Goal: Information Seeking & Learning: Understand process/instructions

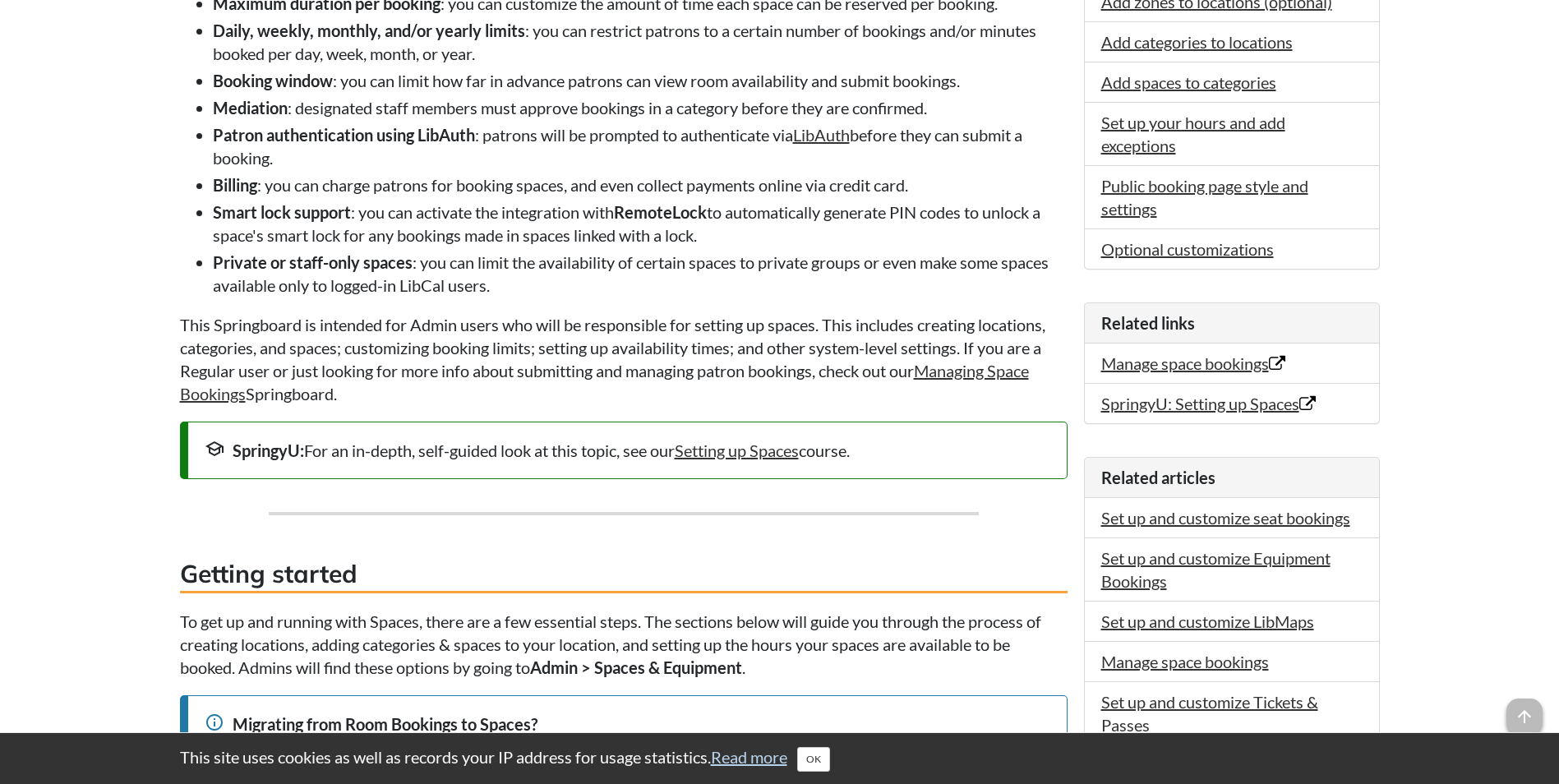
scroll to position [657, 0]
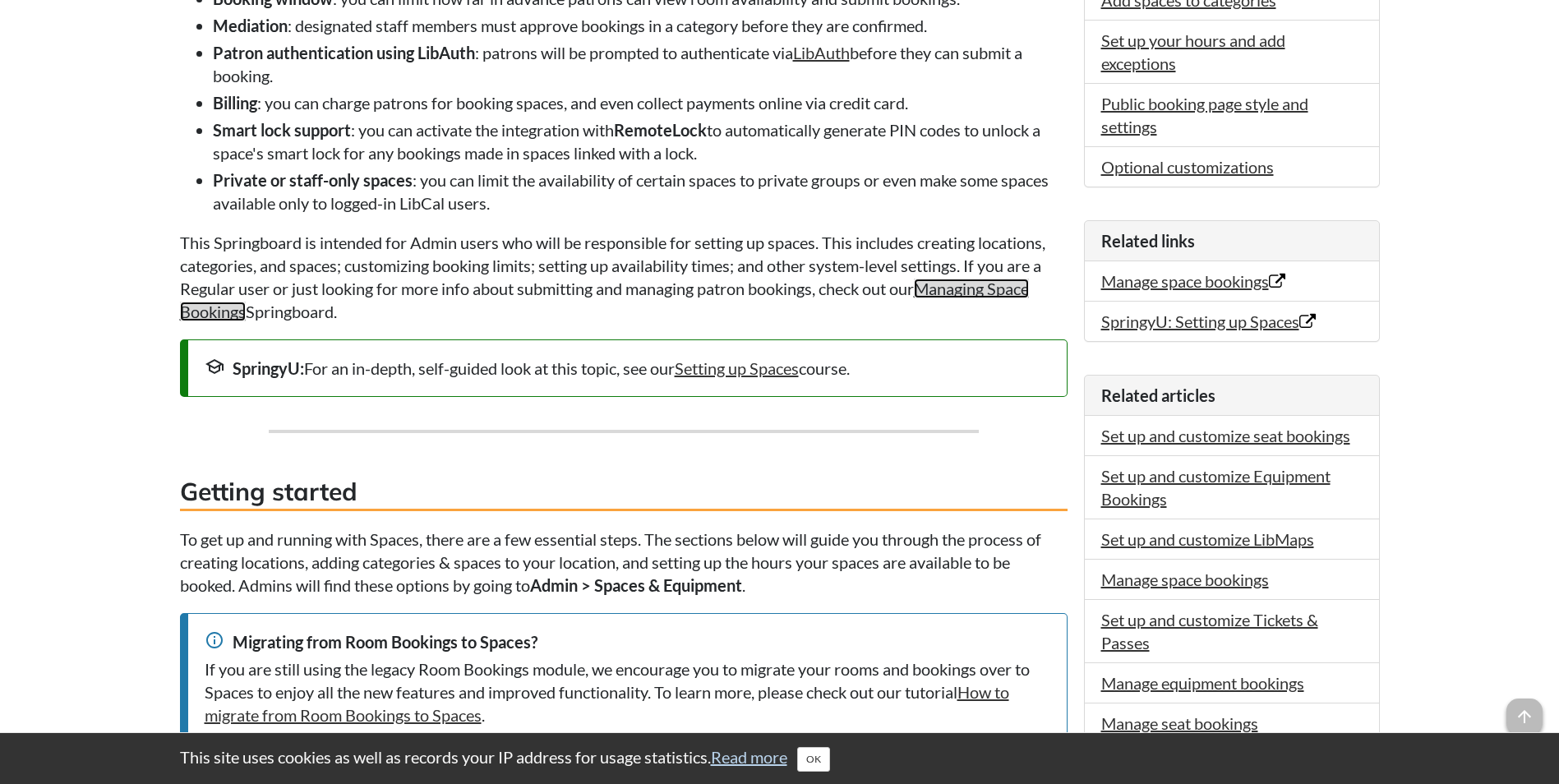
click at [984, 294] on link "Managing Space Bookings" at bounding box center [604, 300] width 849 height 43
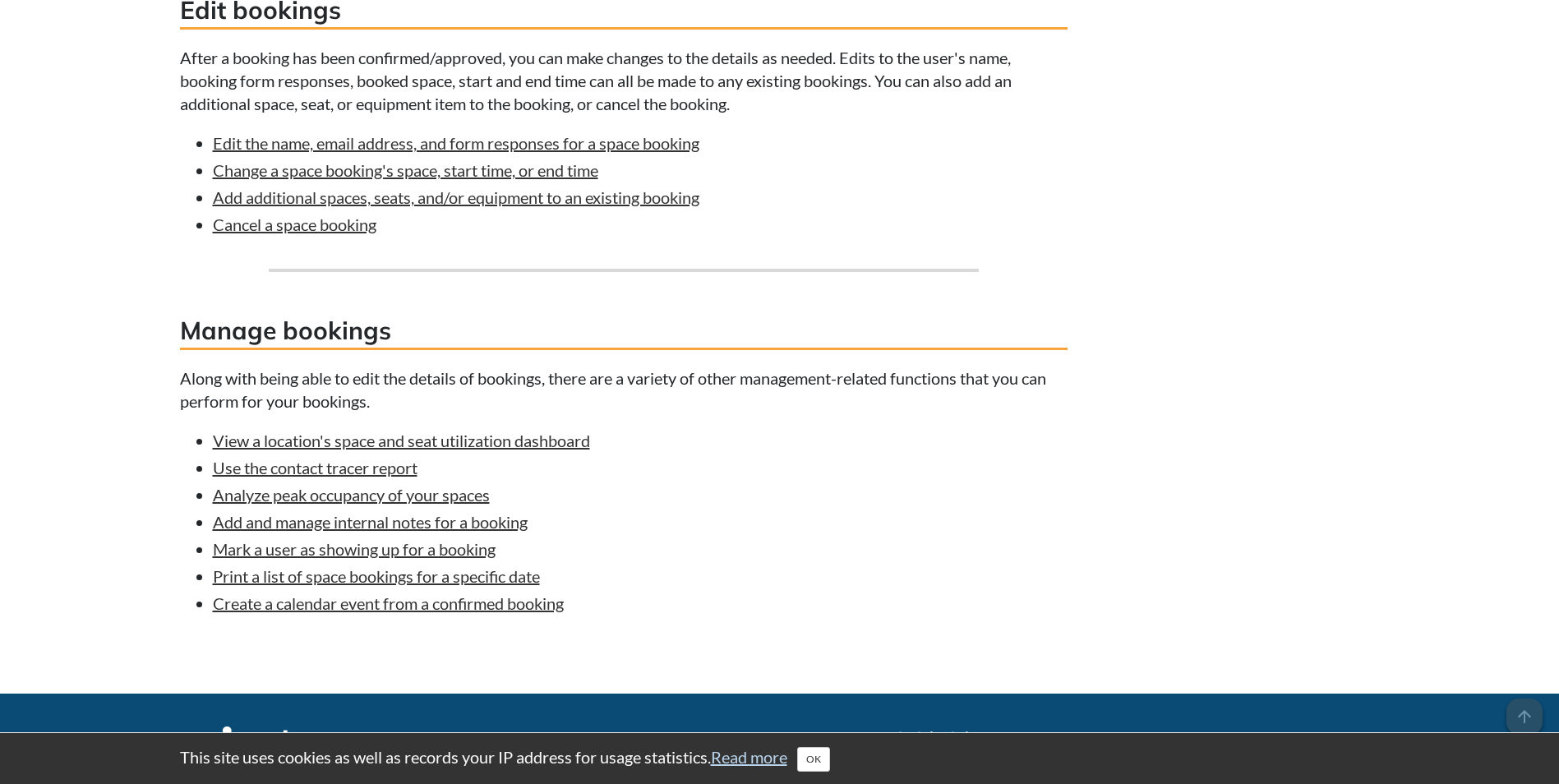
scroll to position [1396, 0]
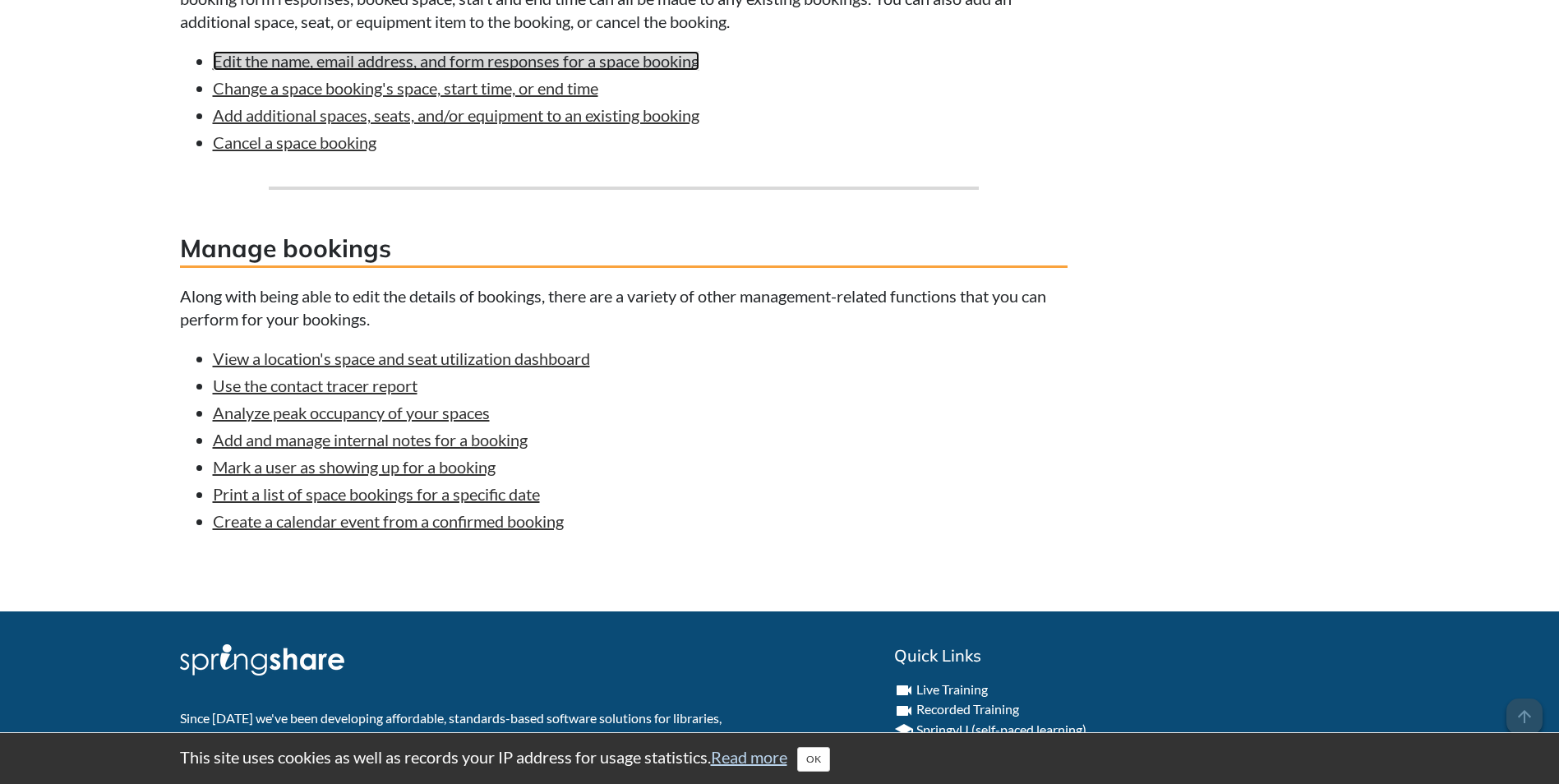
click at [685, 71] on link "Edit the name, email address, and form responses for a space booking" at bounding box center [456, 61] width 487 height 20
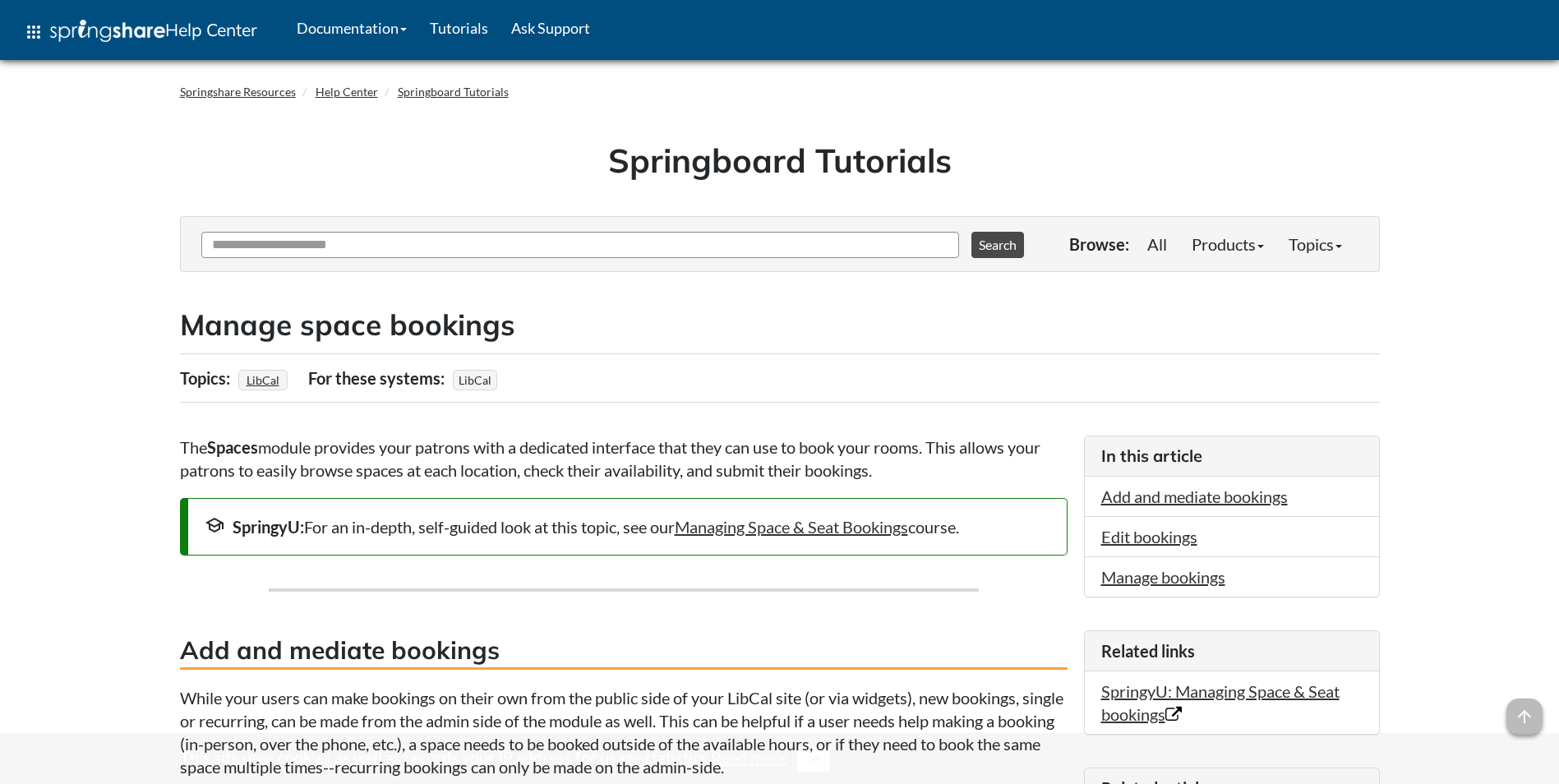
scroll to position [1395, 0]
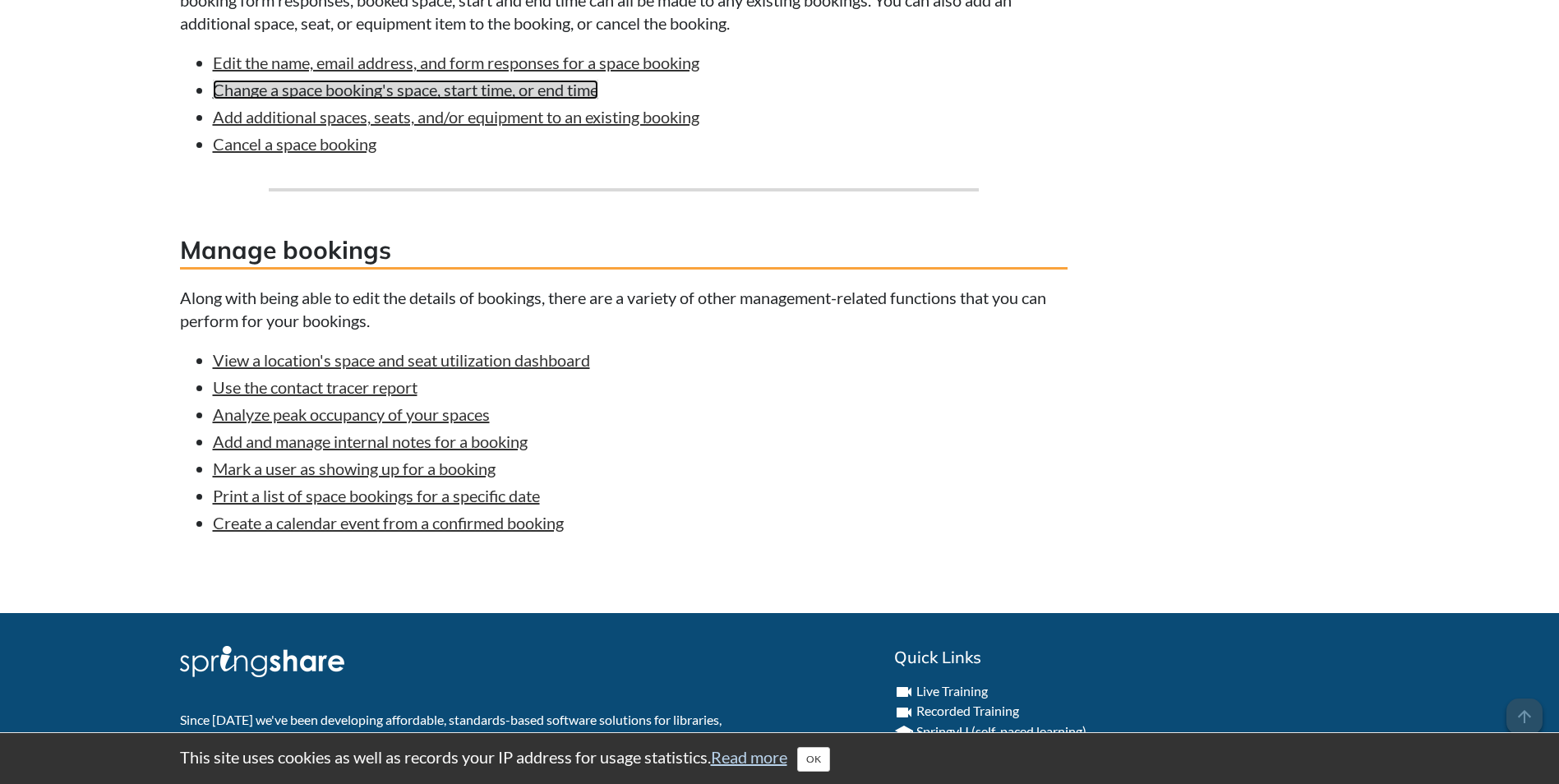
click at [569, 99] on link "Change a space booking's space, start time, or end time" at bounding box center [405, 89] width 386 height 20
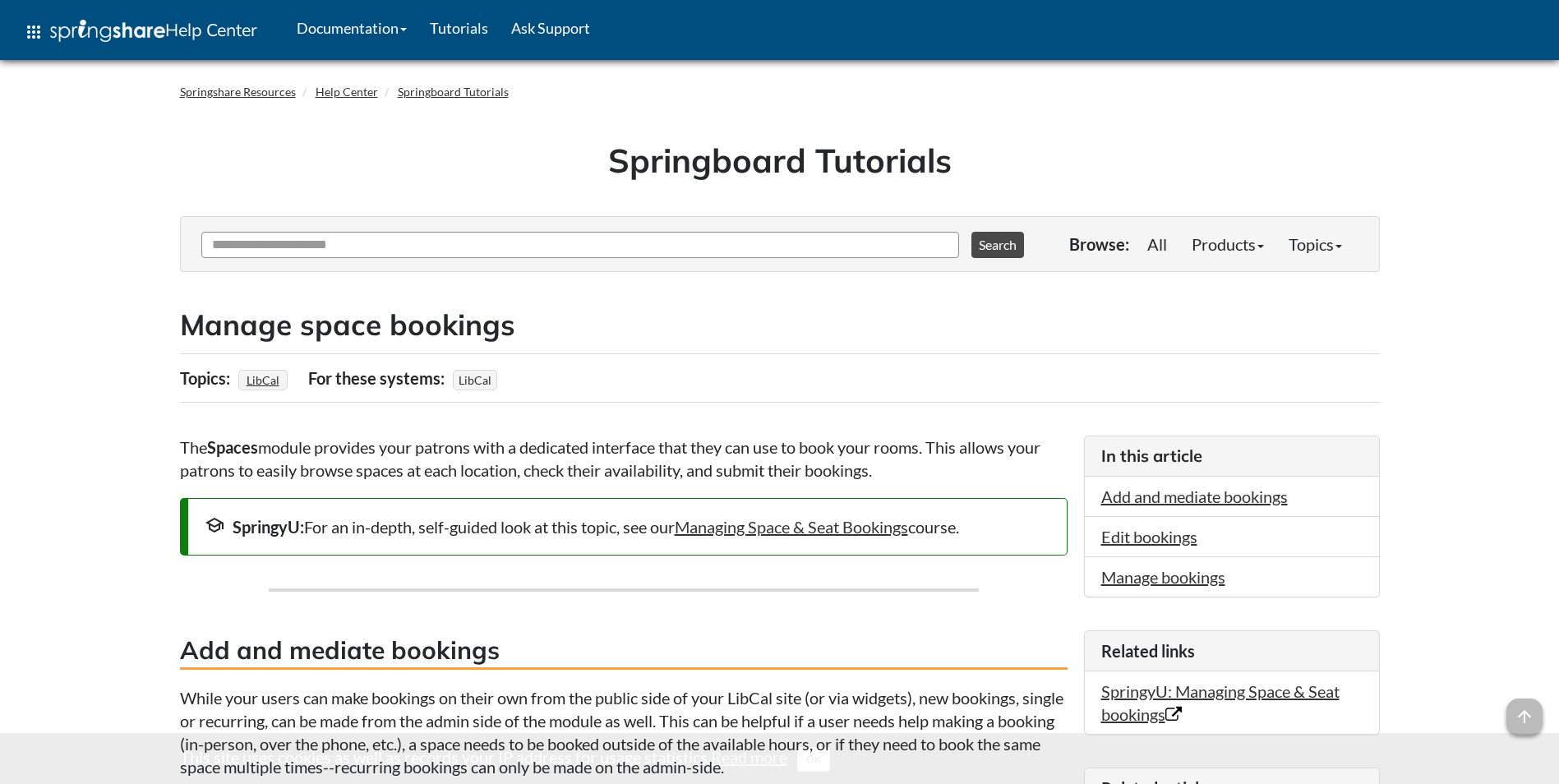
scroll to position [1394, 0]
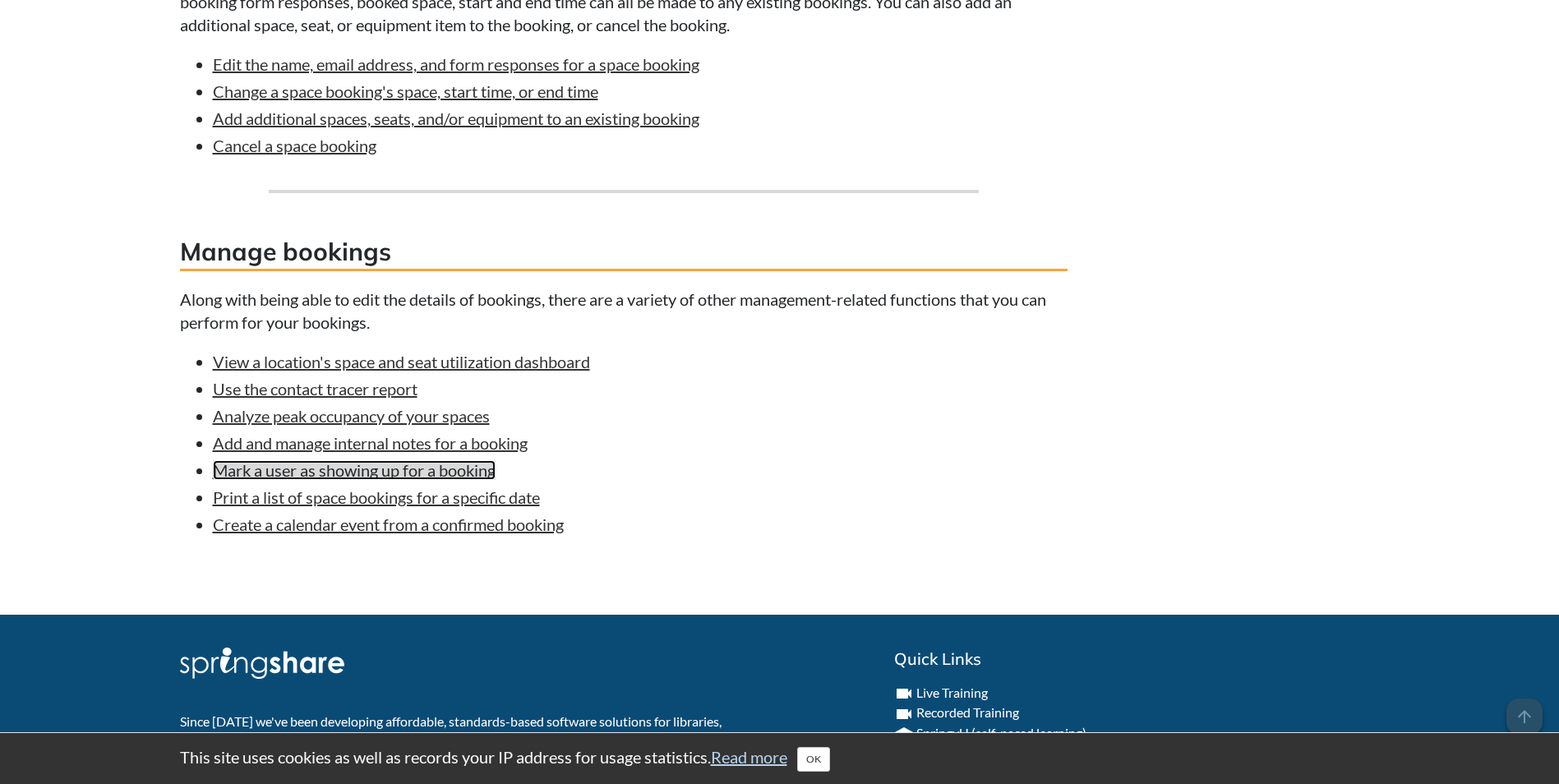
click at [467, 480] on link "Mark a user as showing up for a booking" at bounding box center [354, 470] width 283 height 20
